Goal: Task Accomplishment & Management: Use online tool/utility

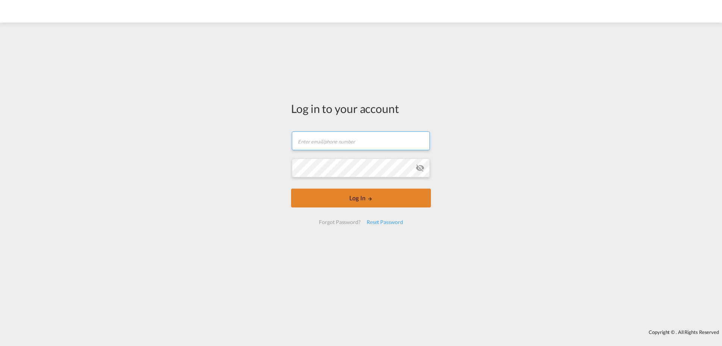
type input "[PERSON_NAME][EMAIL_ADDRESS][PERSON_NAME][PERSON_NAME][DOMAIN_NAME]"
click at [358, 194] on button "Log In" at bounding box center [361, 197] width 140 height 19
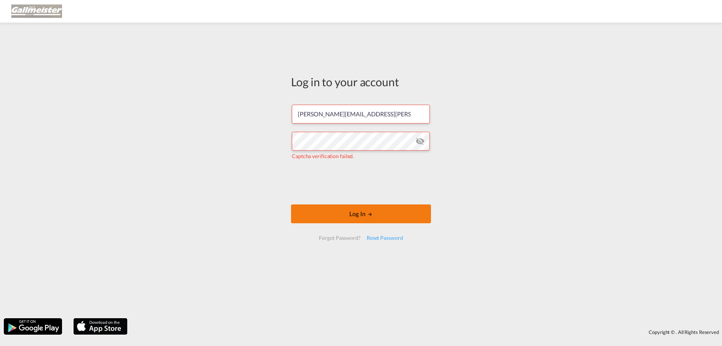
click at [322, 206] on button "Log In" at bounding box center [361, 213] width 140 height 19
click at [340, 215] on button "Log In" at bounding box center [361, 213] width 140 height 19
